Goal: Transaction & Acquisition: Purchase product/service

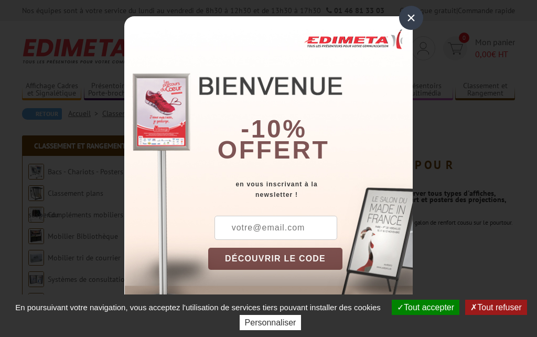
click at [275, 260] on button "DÉCOUVRIR LE CODE" at bounding box center [275, 259] width 134 height 22
click at [262, 226] on input "text" at bounding box center [276, 228] width 123 height 24
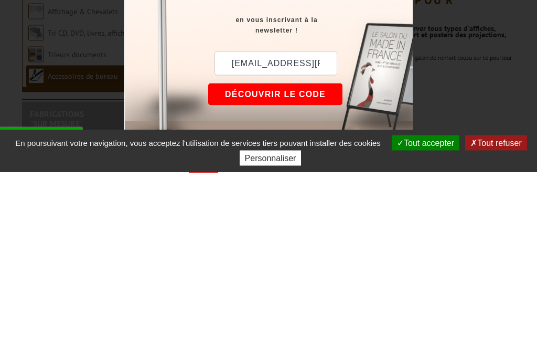
type input "Duhr.eric@neuf.fr"
click at [251, 248] on button "DÉCOUVRIR LE CODE" at bounding box center [275, 259] width 134 height 22
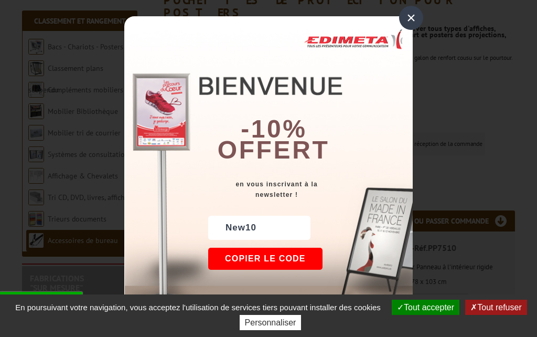
click at [413, 18] on div "×" at bounding box center [411, 18] width 24 height 24
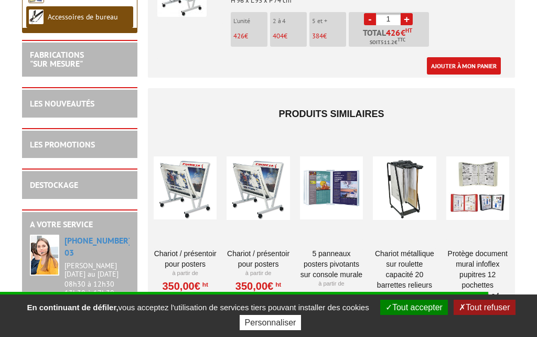
scroll to position [976, 0]
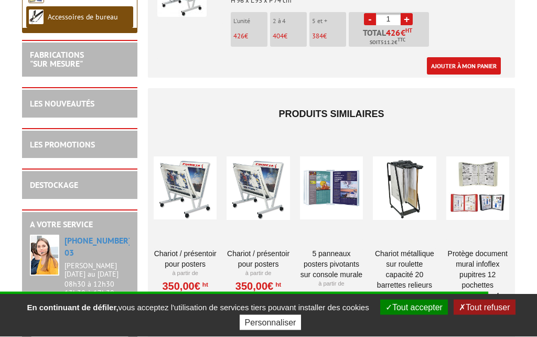
click at [264, 180] on div at bounding box center [258, 188] width 63 height 105
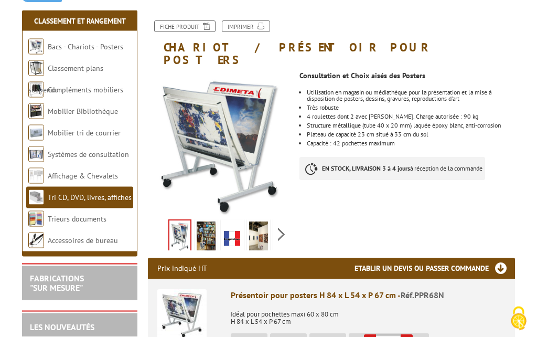
scroll to position [106, 0]
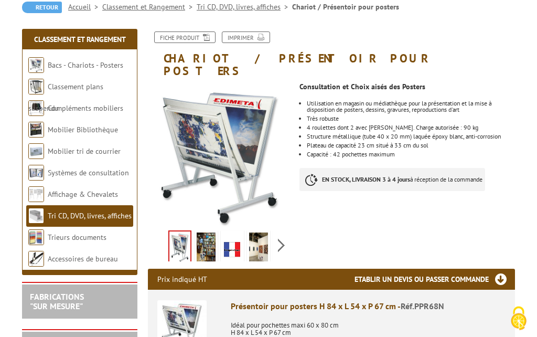
click at [284, 231] on div "Previous Next" at bounding box center [220, 245] width 144 height 37
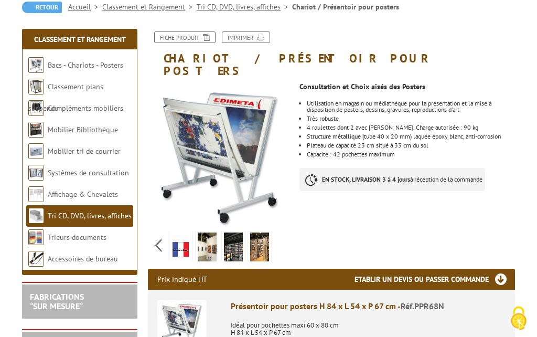
scroll to position [107, 0]
click at [208, 235] on img at bounding box center [207, 249] width 19 height 33
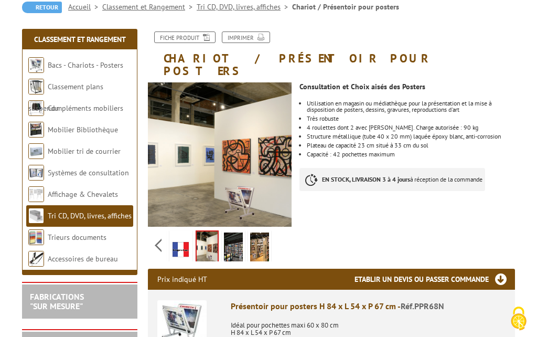
click at [236, 239] on img at bounding box center [233, 249] width 19 height 33
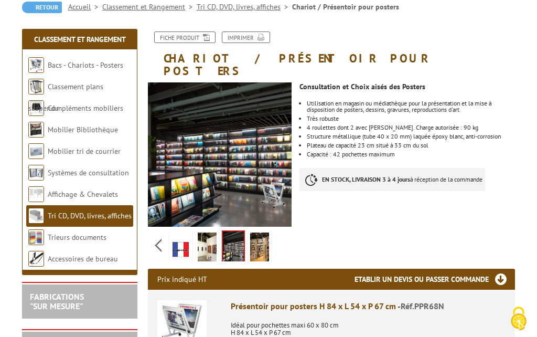
click at [264, 237] on img at bounding box center [259, 249] width 19 height 33
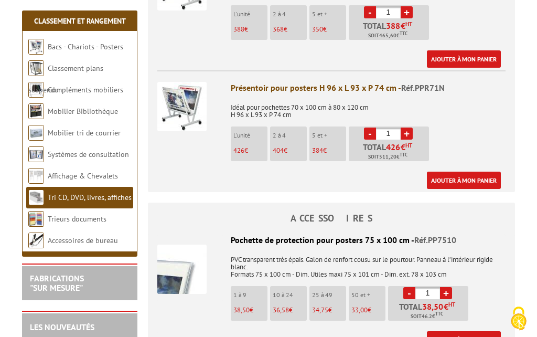
scroll to position [476, 0]
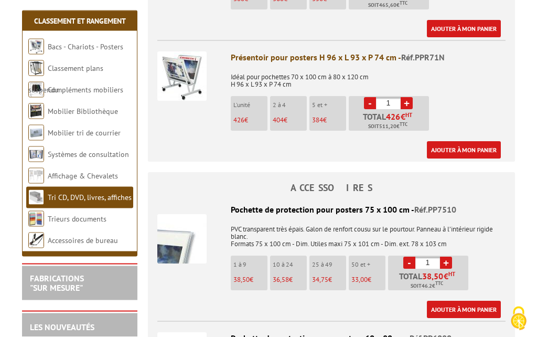
click at [369, 261] on p "50 et +" at bounding box center [369, 264] width 34 height 7
click at [163, 221] on img at bounding box center [181, 239] width 49 height 49
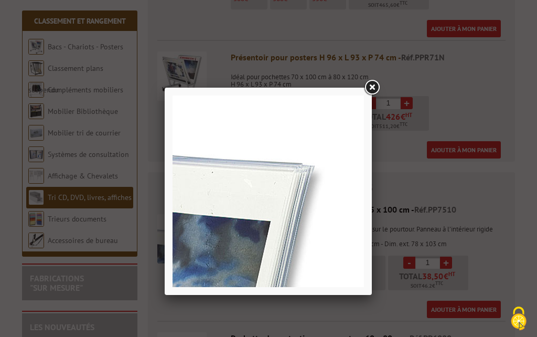
click at [374, 84] on link at bounding box center [372, 87] width 19 height 19
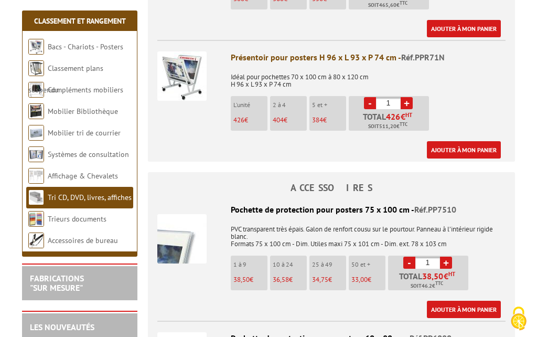
click at [443, 301] on link "Ajouter à mon panier" at bounding box center [464, 309] width 74 height 17
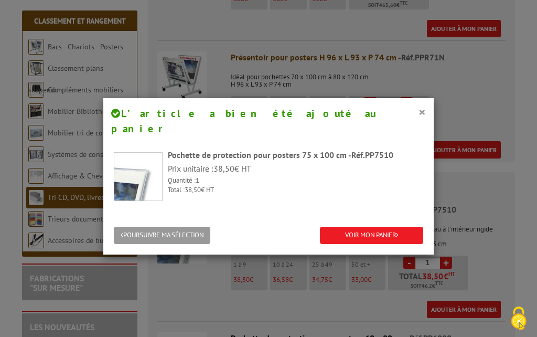
click at [357, 227] on link "VOIR MON PANIER" at bounding box center [371, 235] width 103 height 17
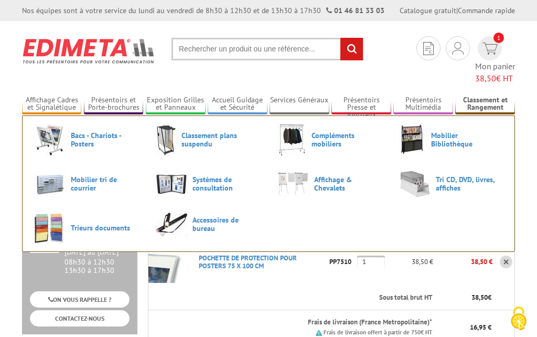
click at [72, 131] on span "Bacs - Chariots - Posters" at bounding box center [102, 139] width 63 height 17
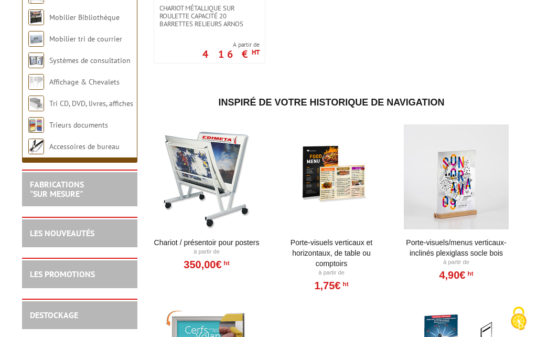
scroll to position [564, 0]
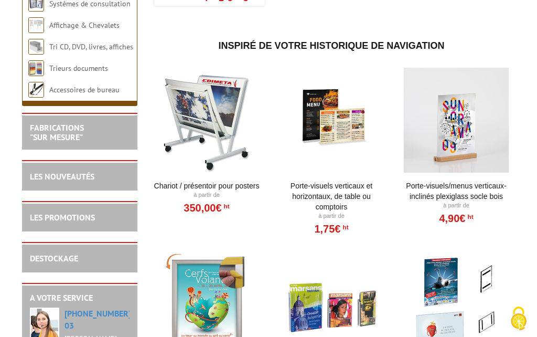
click at [222, 138] on div at bounding box center [207, 120] width 106 height 105
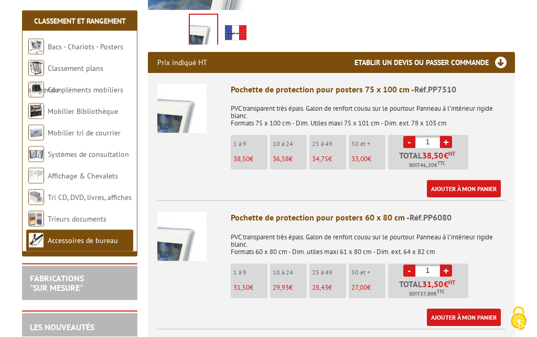
scroll to position [95, 0]
